Goal: Information Seeking & Learning: Learn about a topic

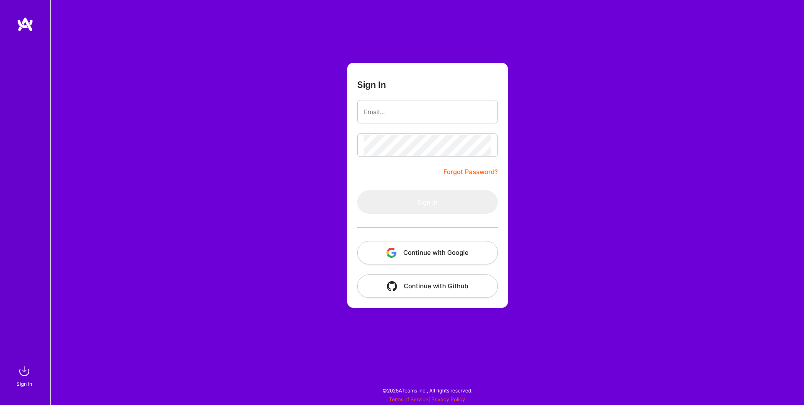
click at [366, 117] on input "email" at bounding box center [427, 111] width 127 height 21
click at [383, 110] on input "email" at bounding box center [427, 111] width 127 height 21
type input "[EMAIL_ADDRESS][DOMAIN_NAME]"
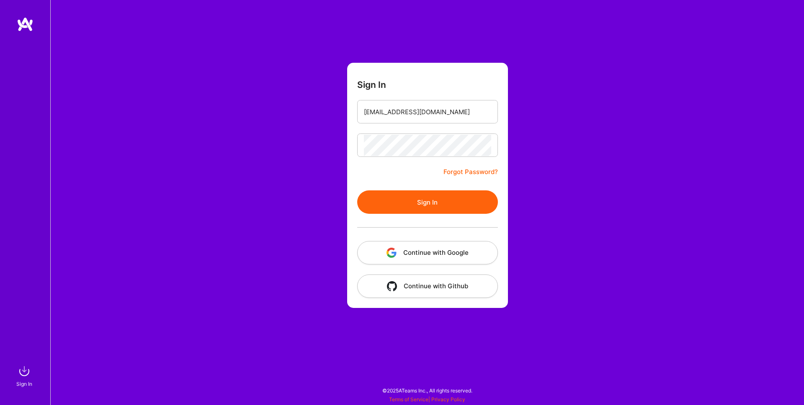
click at [402, 200] on button "Sign In" at bounding box center [427, 202] width 141 height 23
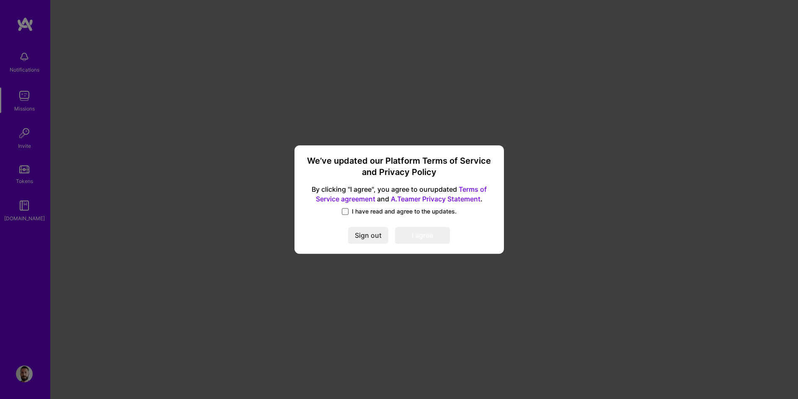
click at [348, 213] on span at bounding box center [345, 211] width 7 height 7
click at [0, 0] on input "I have read and agree to the updates." at bounding box center [0, 0] width 0 height 0
click at [432, 235] on button "I agree" at bounding box center [422, 235] width 55 height 17
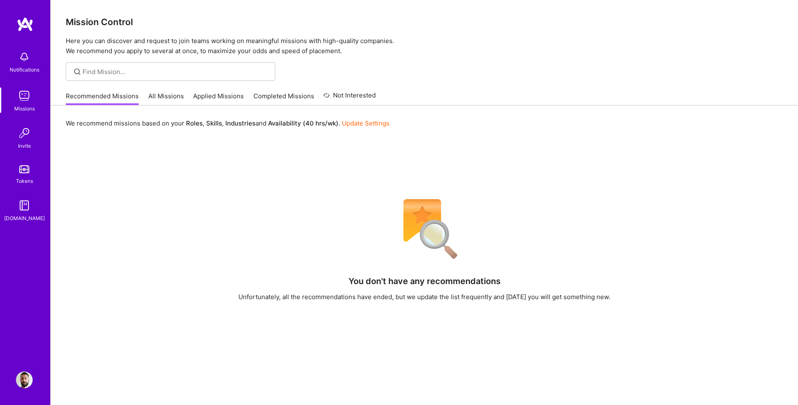
click at [168, 97] on link "All Missions" at bounding box center [166, 99] width 36 height 14
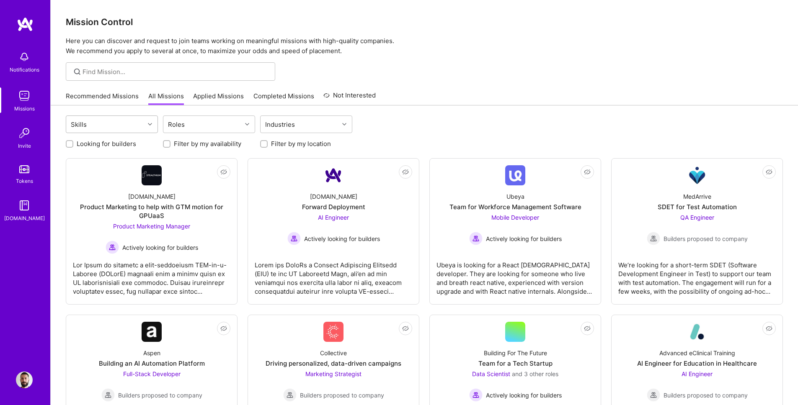
click at [126, 120] on div "Skills" at bounding box center [105, 124] width 78 height 17
click at [147, 129] on div at bounding box center [150, 124] width 13 height 11
click at [242, 122] on div at bounding box center [248, 124] width 13 height 11
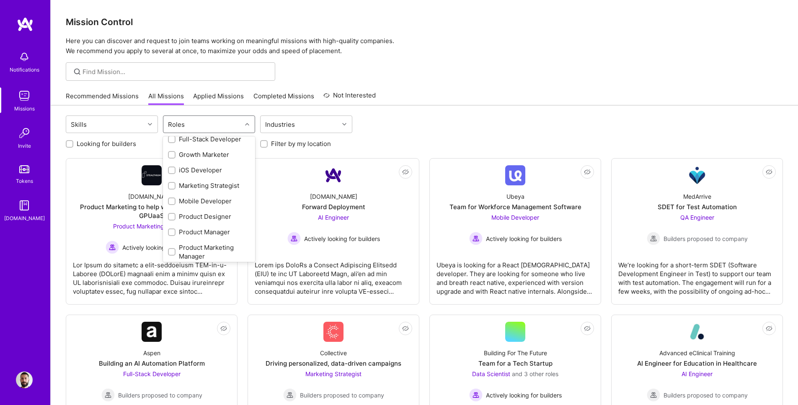
scroll to position [194, 0]
click at [172, 215] on input "checkbox" at bounding box center [173, 216] width 6 height 6
checkbox input "true"
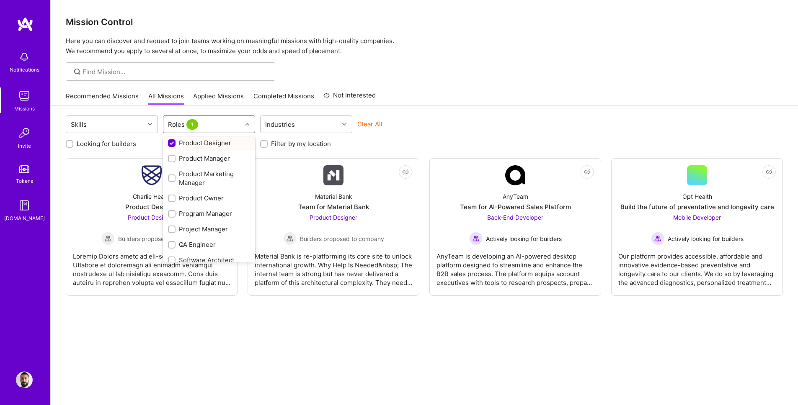
scroll to position [258, 0]
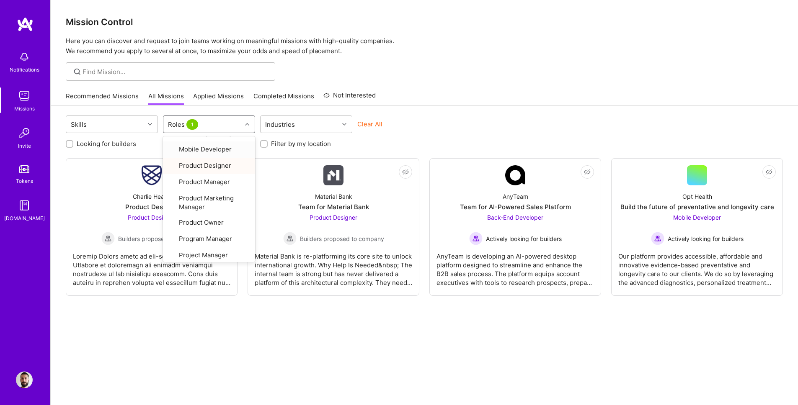
click at [247, 322] on div "Skills option Product Designer, selected. option Mobile Developer focused, 17 o…" at bounding box center [424, 268] width 747 height 324
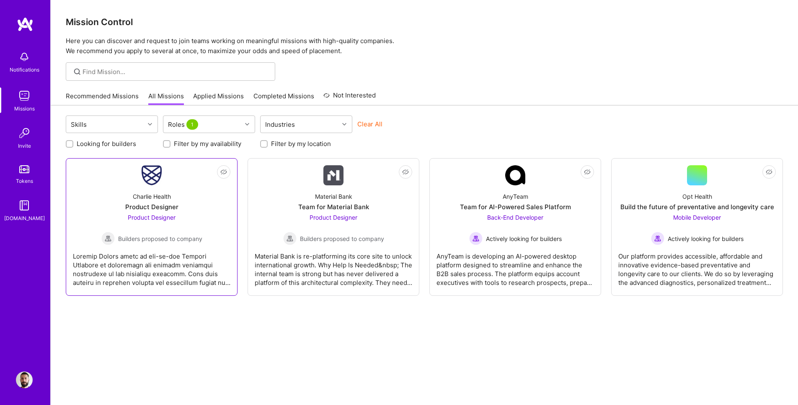
click at [165, 192] on div "Charlie Health" at bounding box center [152, 196] width 38 height 9
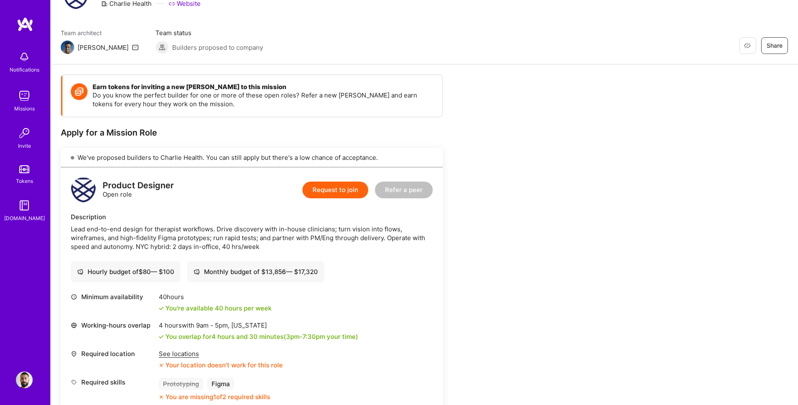
scroll to position [103, 0]
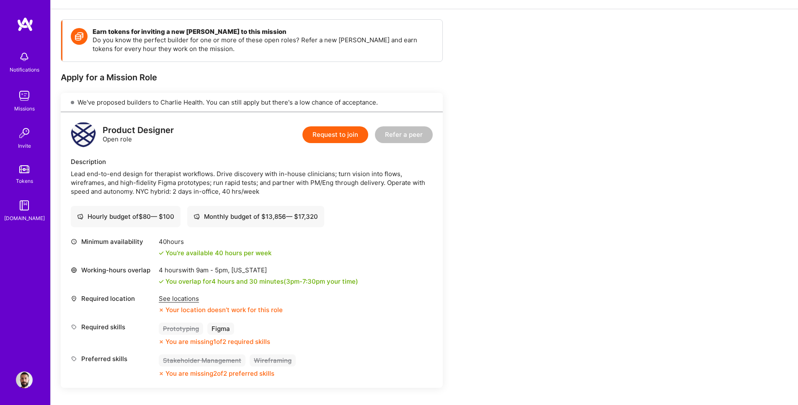
click at [186, 298] on div "See locations" at bounding box center [221, 298] width 124 height 9
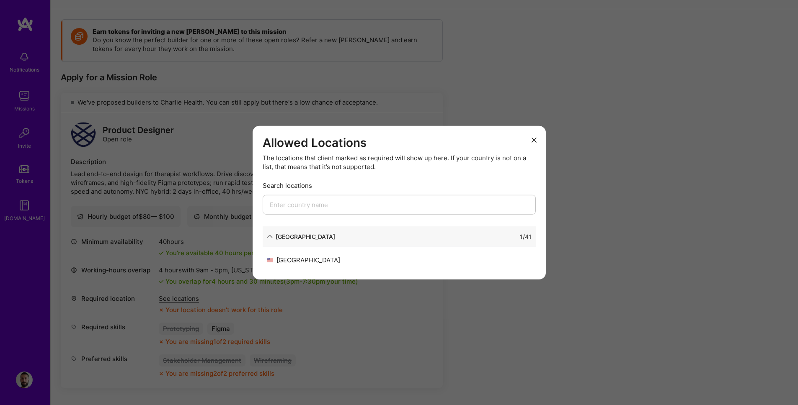
click at [528, 142] on h3 "Allowed Locations" at bounding box center [399, 143] width 273 height 14
